Goal: Navigation & Orientation: Find specific page/section

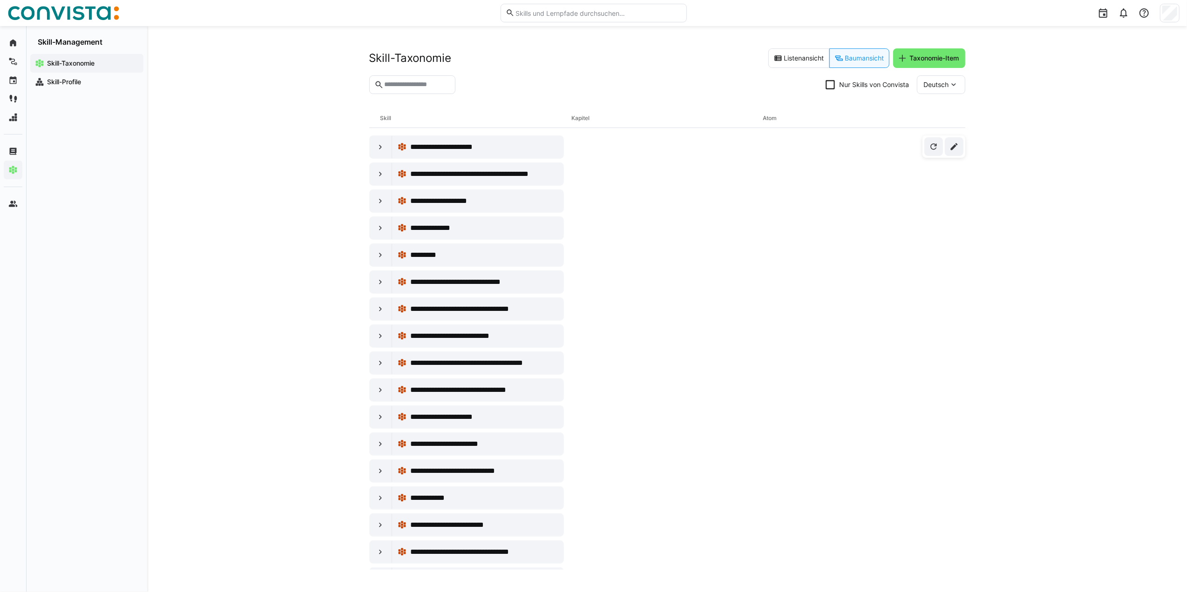
scroll to position [2111, 0]
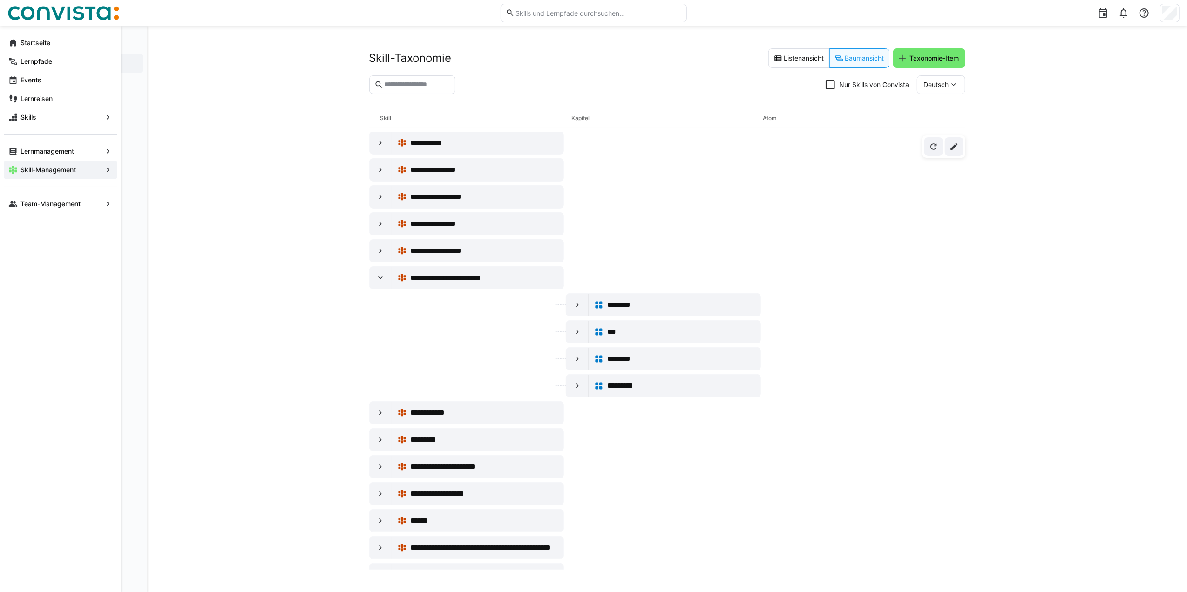
click at [0, 0] on app-navigation-label "Skill-Management" at bounding box center [0, 0] width 0 height 0
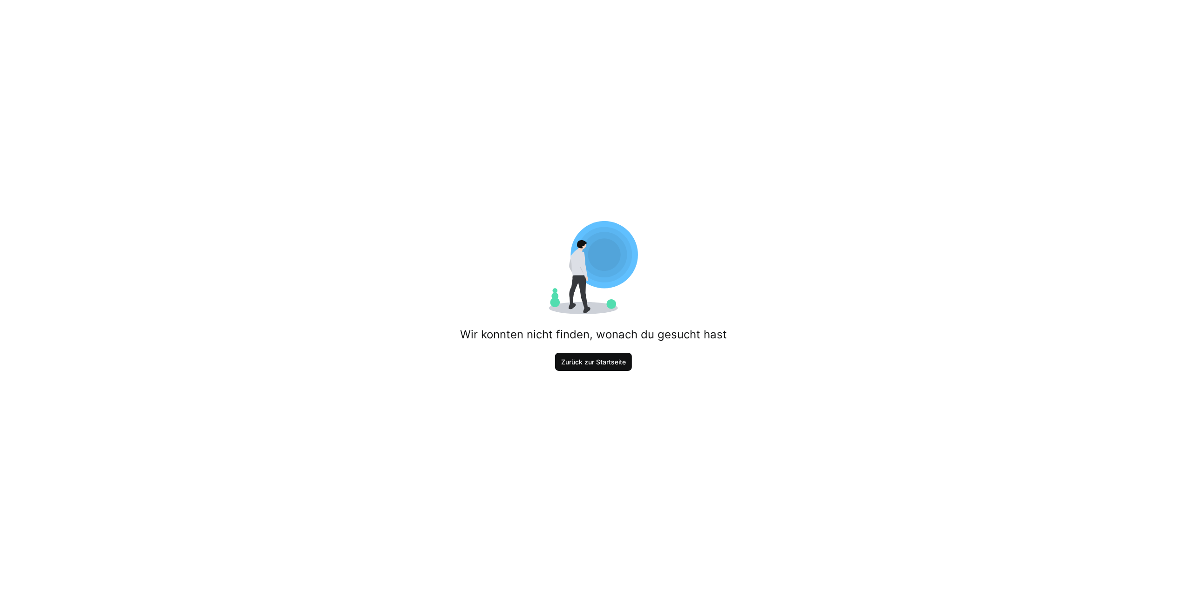
click at [578, 360] on span "Zurück zur Startseite" at bounding box center [594, 362] width 68 height 9
